Goal: Information Seeking & Learning: Learn about a topic

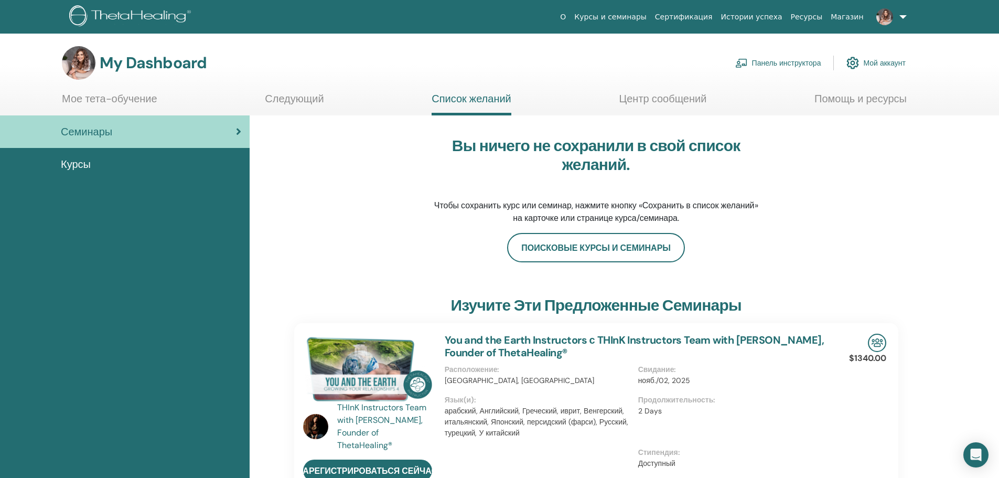
click at [904, 13] on link at bounding box center [889, 17] width 43 height 34
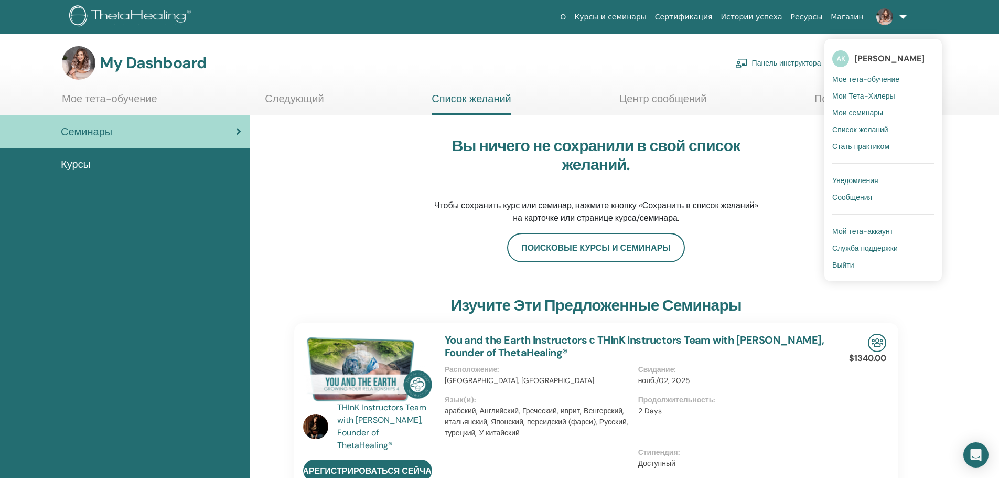
click at [869, 112] on span "Мои семинары" at bounding box center [857, 112] width 51 height 9
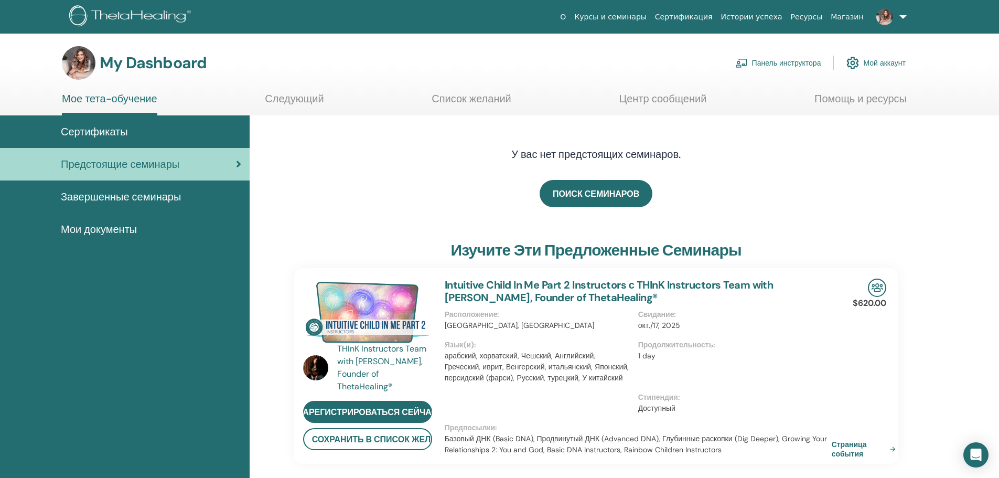
click at [299, 95] on link "Следующий" at bounding box center [294, 102] width 59 height 20
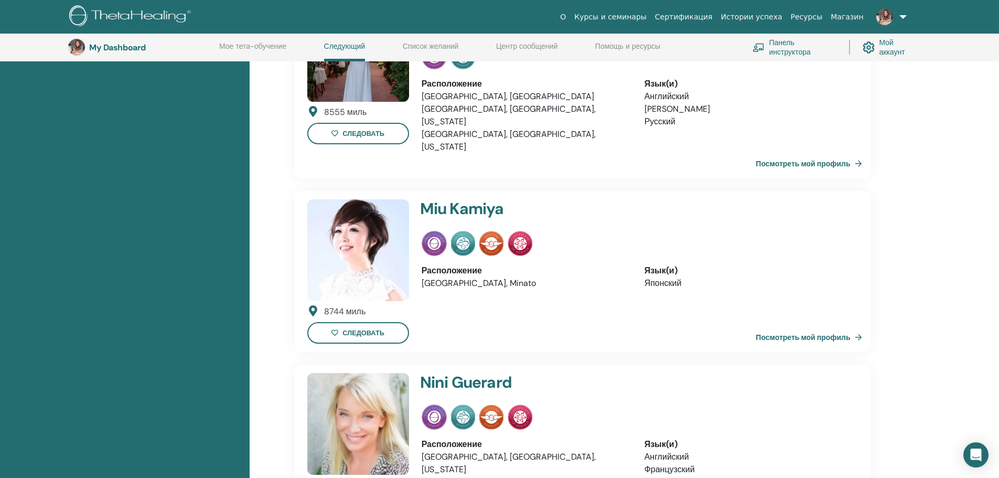
scroll to position [447, 0]
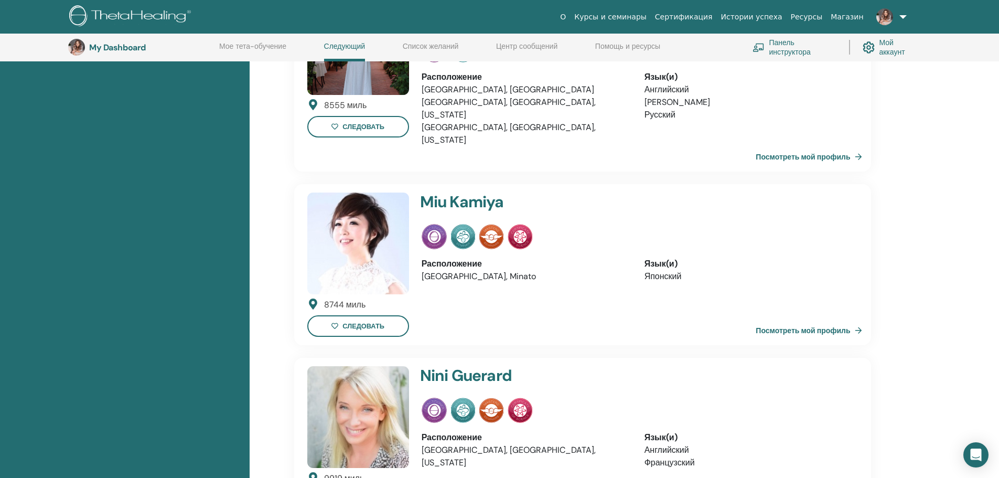
click at [491, 224] on img at bounding box center [491, 236] width 24 height 25
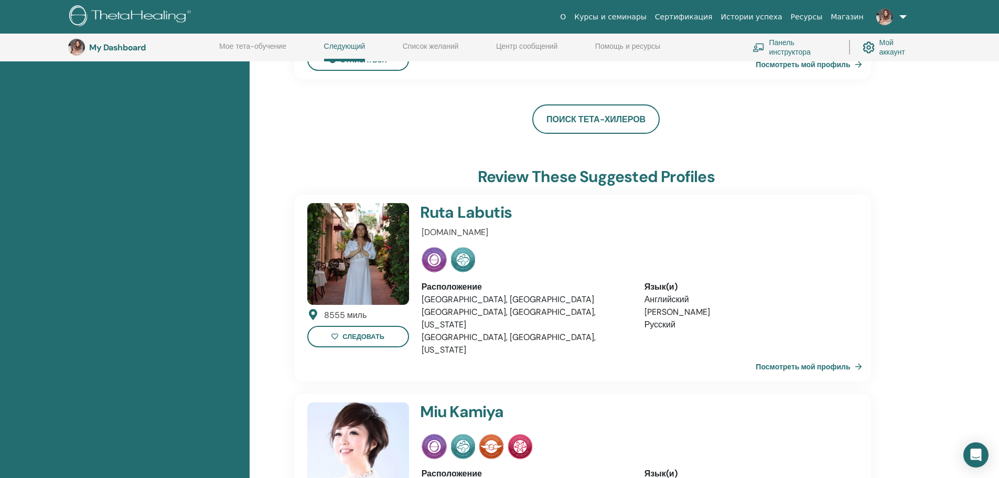
scroll to position [0, 0]
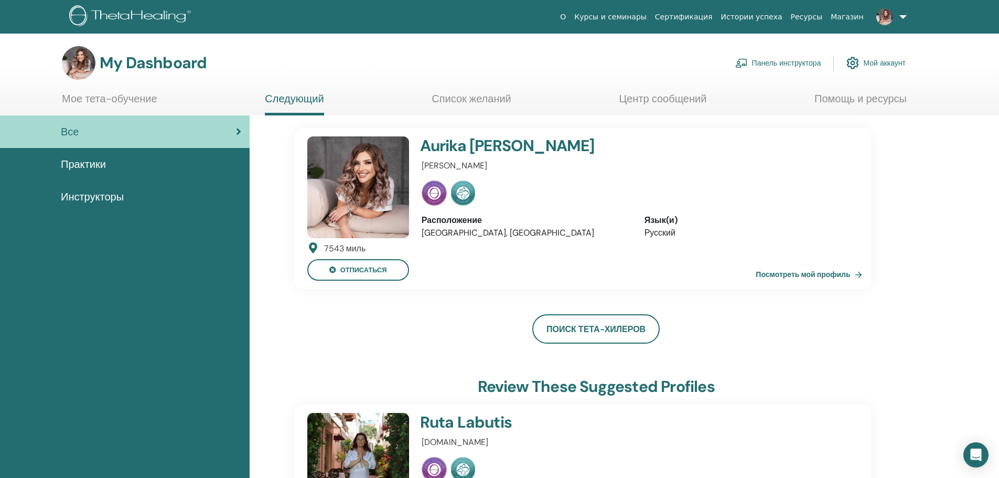
click at [801, 272] on link "Посмотреть мой профиль" at bounding box center [811, 274] width 110 height 21
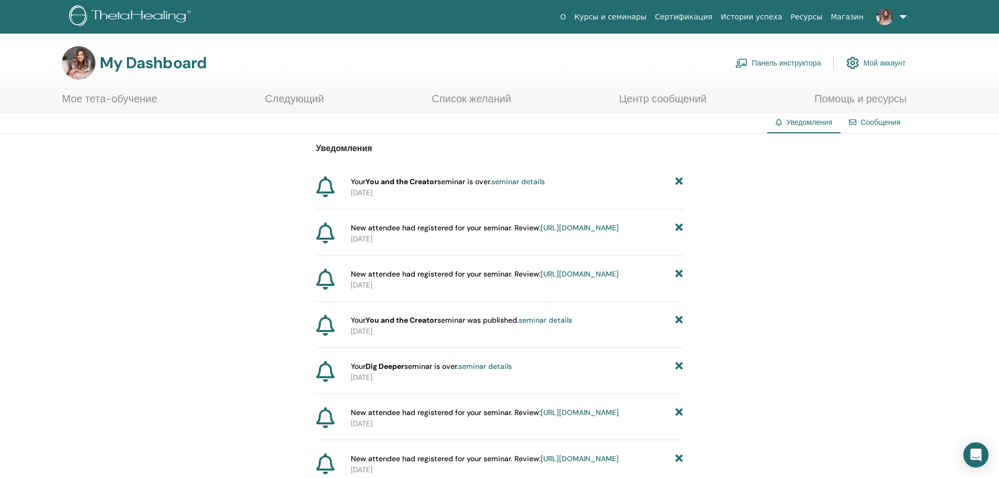
click at [787, 64] on link "Панель инструктора" at bounding box center [778, 62] width 86 height 23
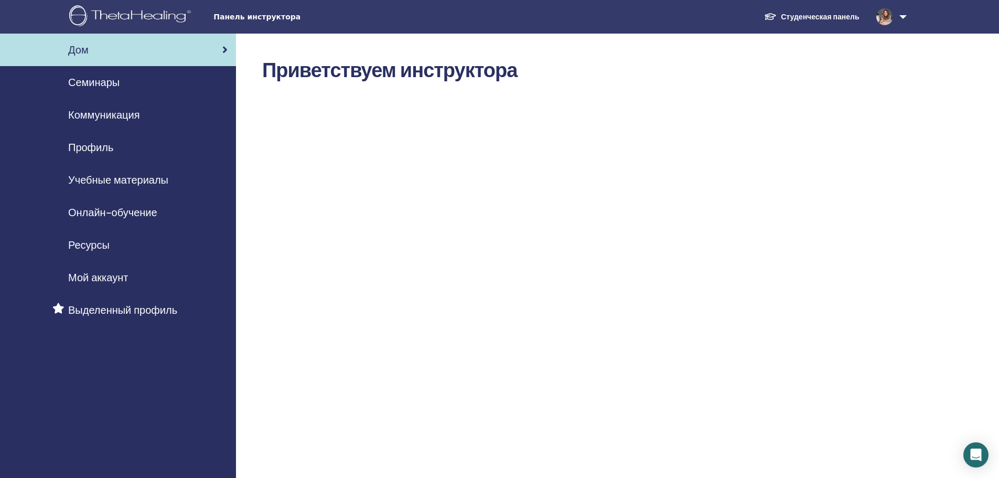
click at [831, 17] on link "Студенческая панель" at bounding box center [812, 16] width 112 height 19
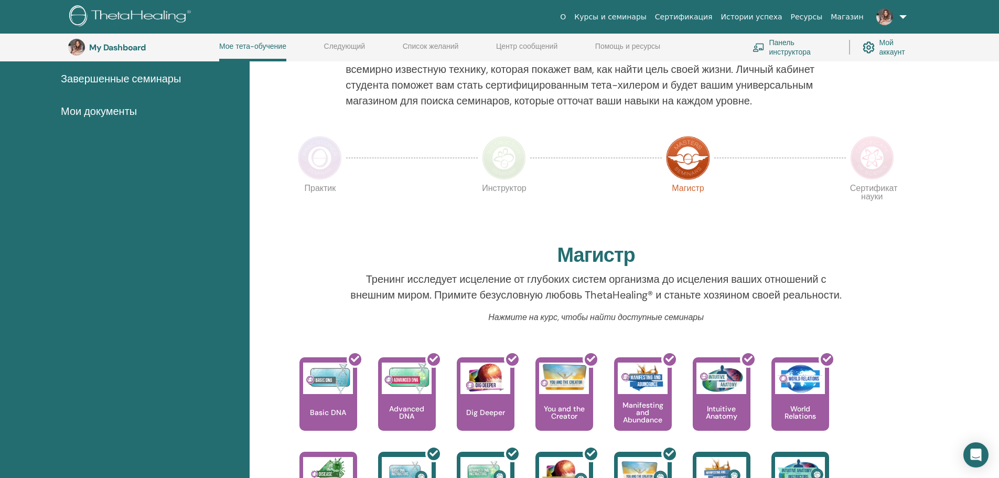
scroll to position [133, 0]
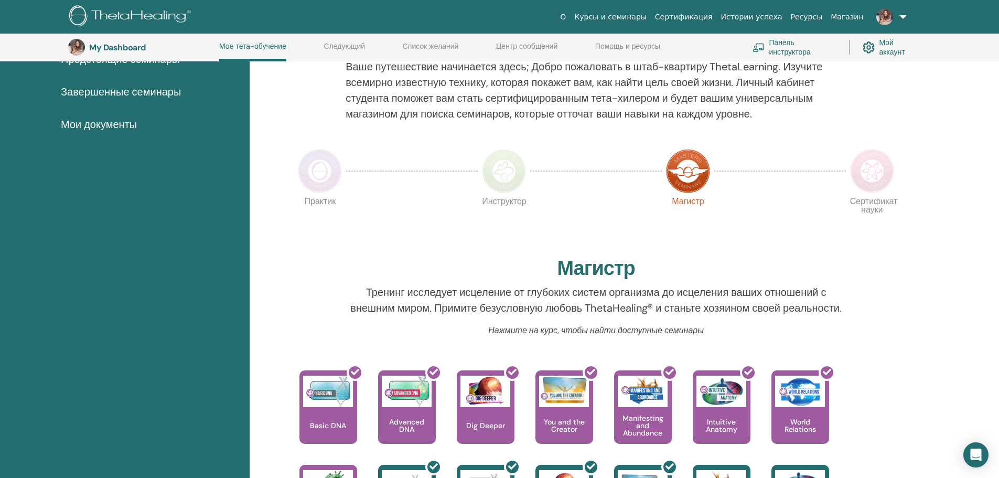
click at [882, 173] on img at bounding box center [872, 171] width 44 height 44
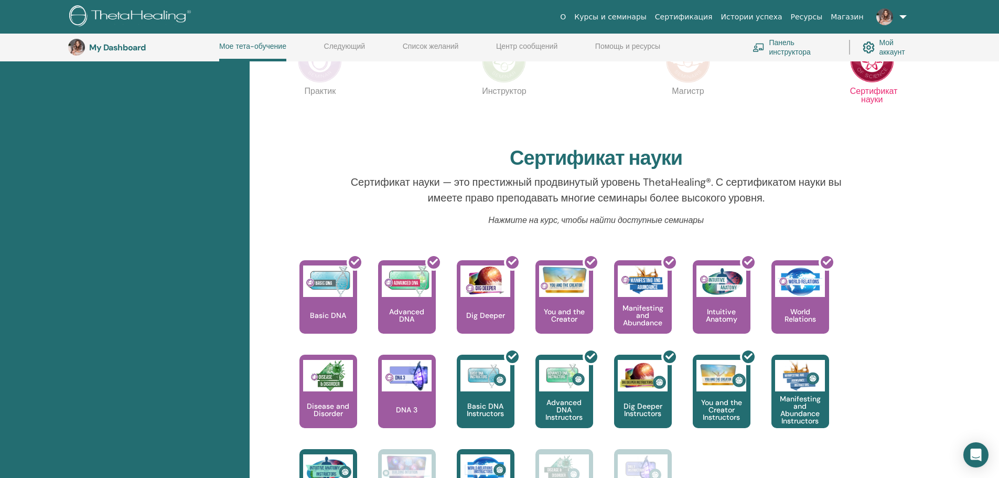
scroll to position [185, 0]
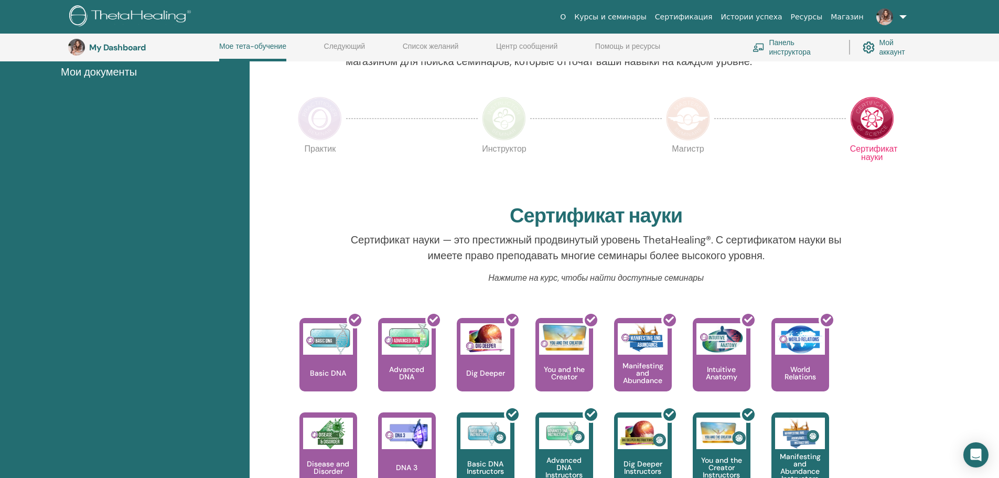
click at [683, 121] on img at bounding box center [688, 118] width 44 height 44
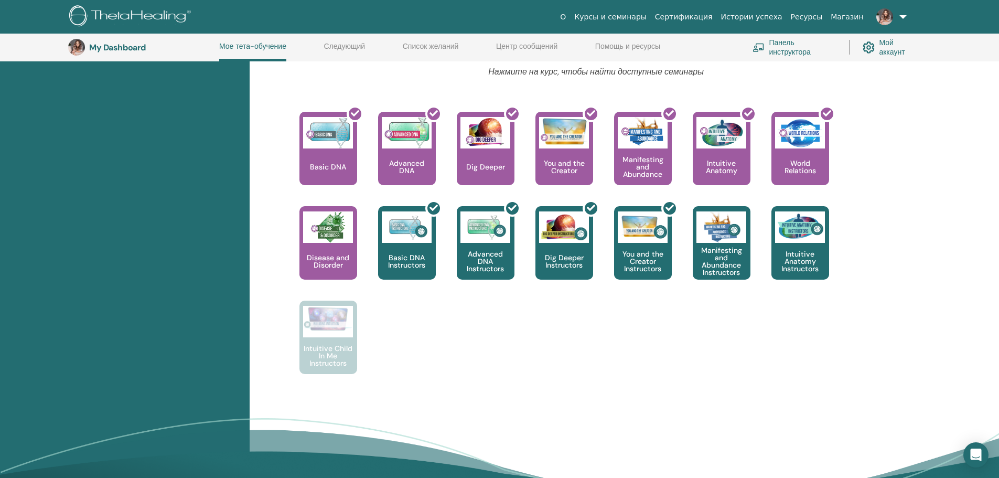
scroll to position [395, 0]
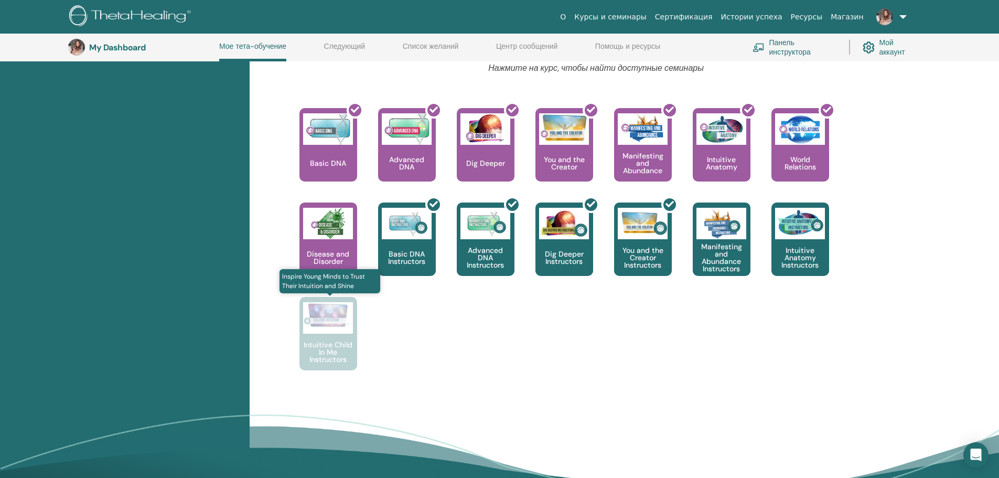
click at [326, 353] on p "Intuitive Child In Me Instructors" at bounding box center [328, 352] width 58 height 22
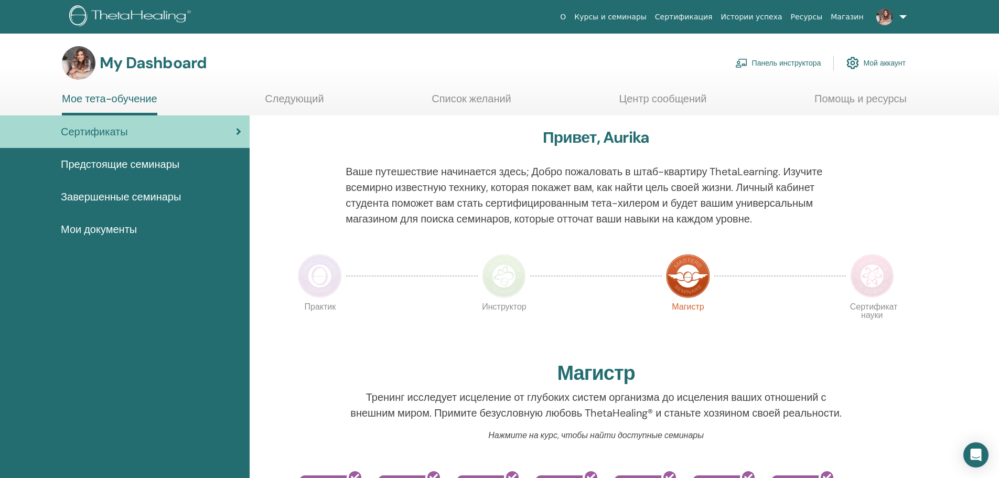
click at [158, 160] on span "Предстоящие семинары" at bounding box center [120, 164] width 119 height 16
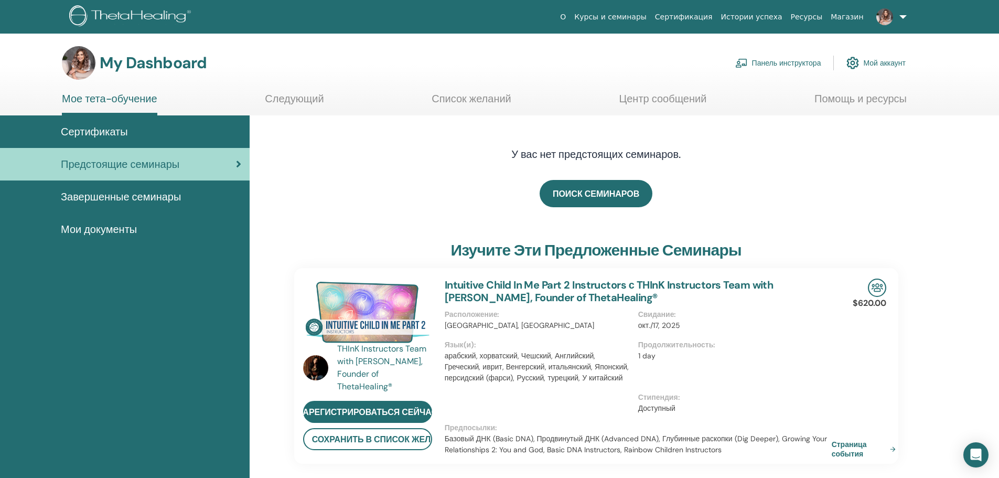
click at [136, 195] on span "Завершенные семинары" at bounding box center [121, 197] width 120 height 16
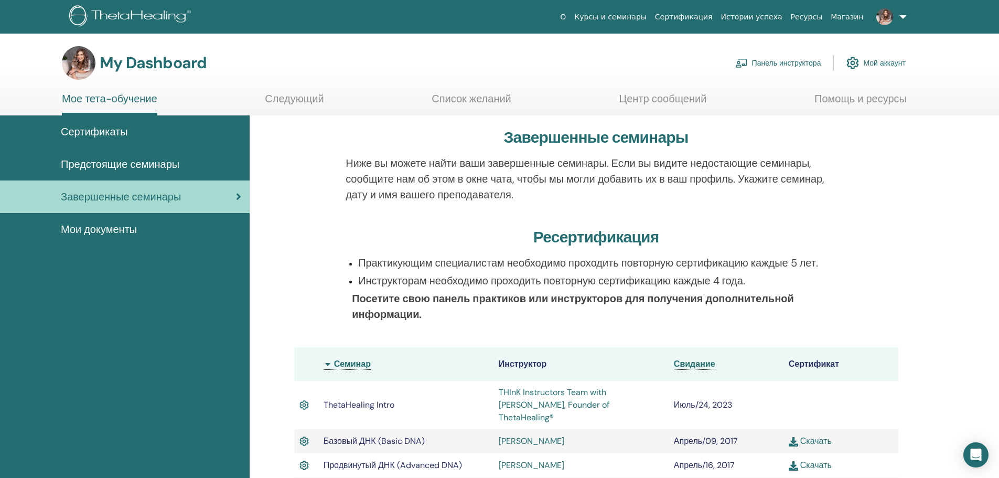
click at [122, 229] on span "Мои документы" at bounding box center [99, 229] width 76 height 16
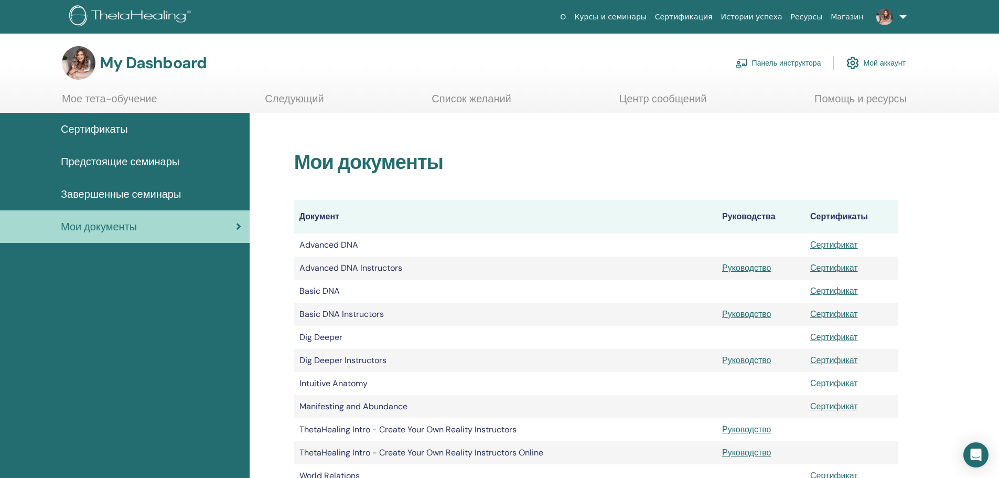
click at [139, 100] on link "Мое тета-обучение" at bounding box center [109, 102] width 95 height 20
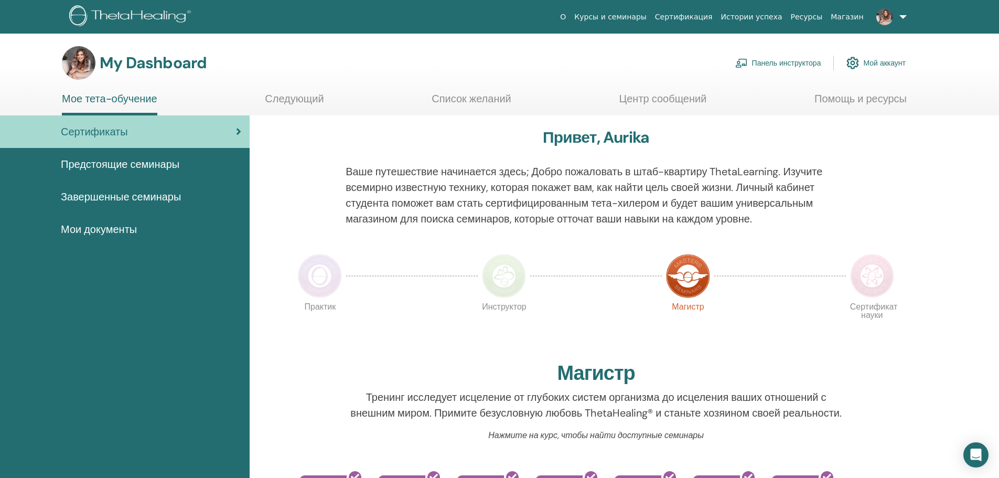
click at [510, 285] on img at bounding box center [504, 276] width 44 height 44
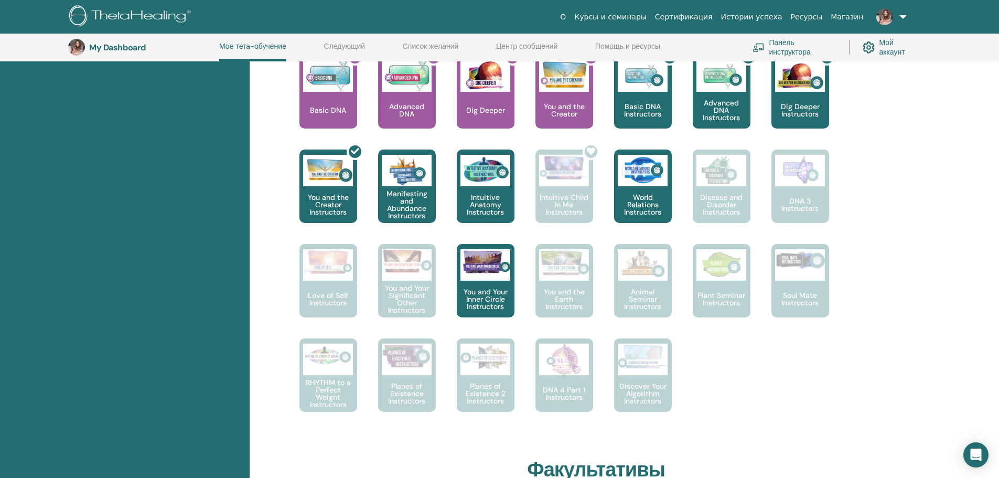
scroll to position [447, 0]
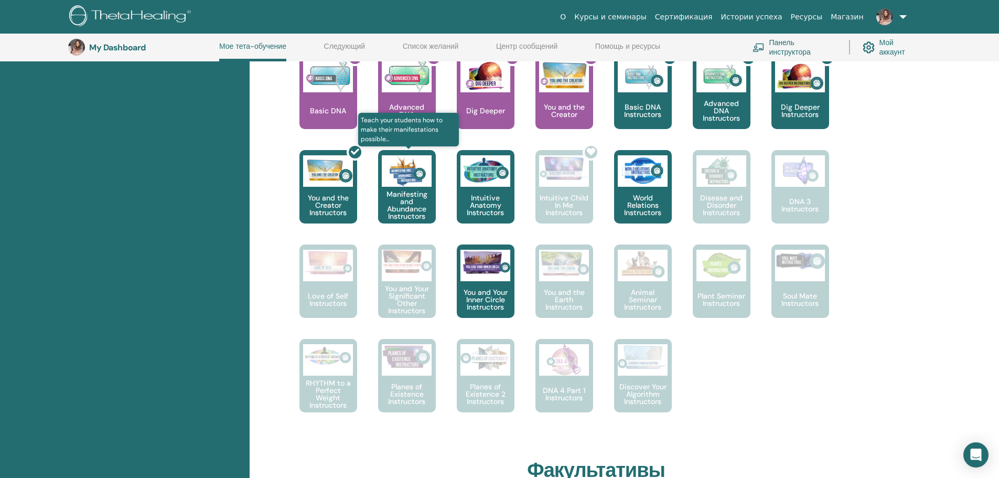
click at [420, 202] on p "Manifesting and Abundance Instructors" at bounding box center [407, 204] width 58 height 29
